Goal: Navigation & Orientation: Find specific page/section

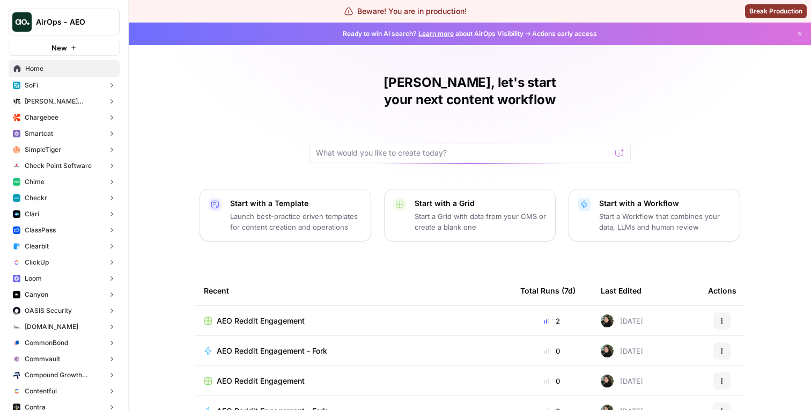
click at [99, 26] on span "AirOps - AEO" at bounding box center [68, 22] width 65 height 11
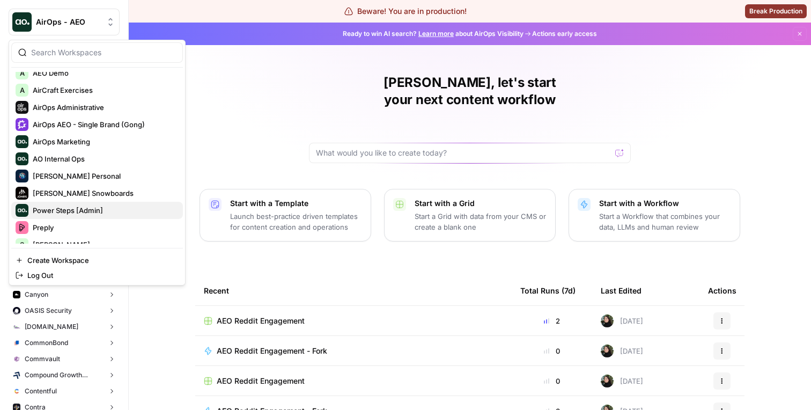
scroll to position [46, 0]
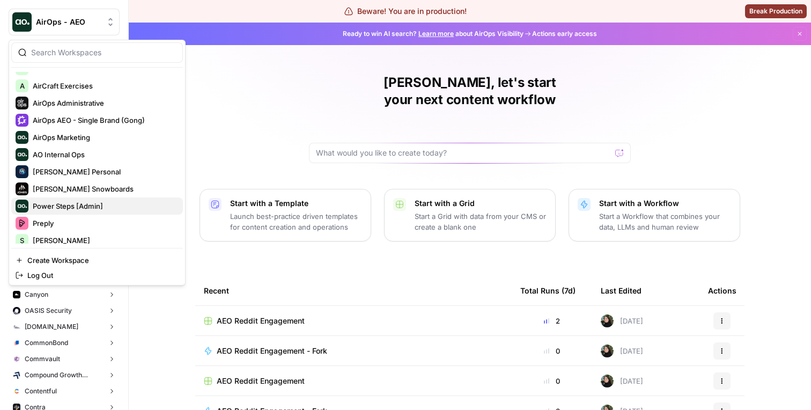
click at [86, 204] on span "Power Steps [Admin]" at bounding box center [104, 206] width 142 height 11
